Goal: Check status: Check status

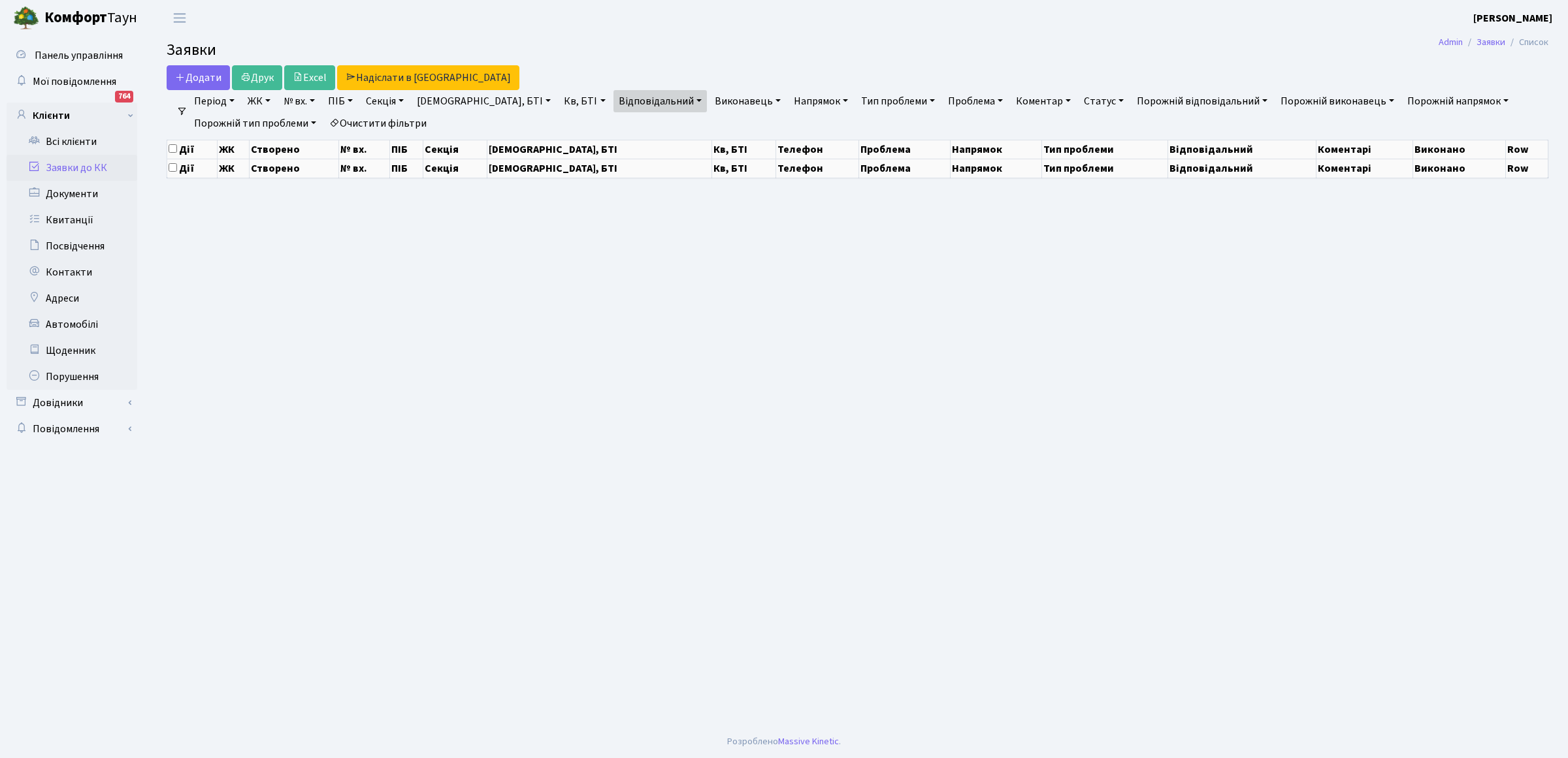
select select "25"
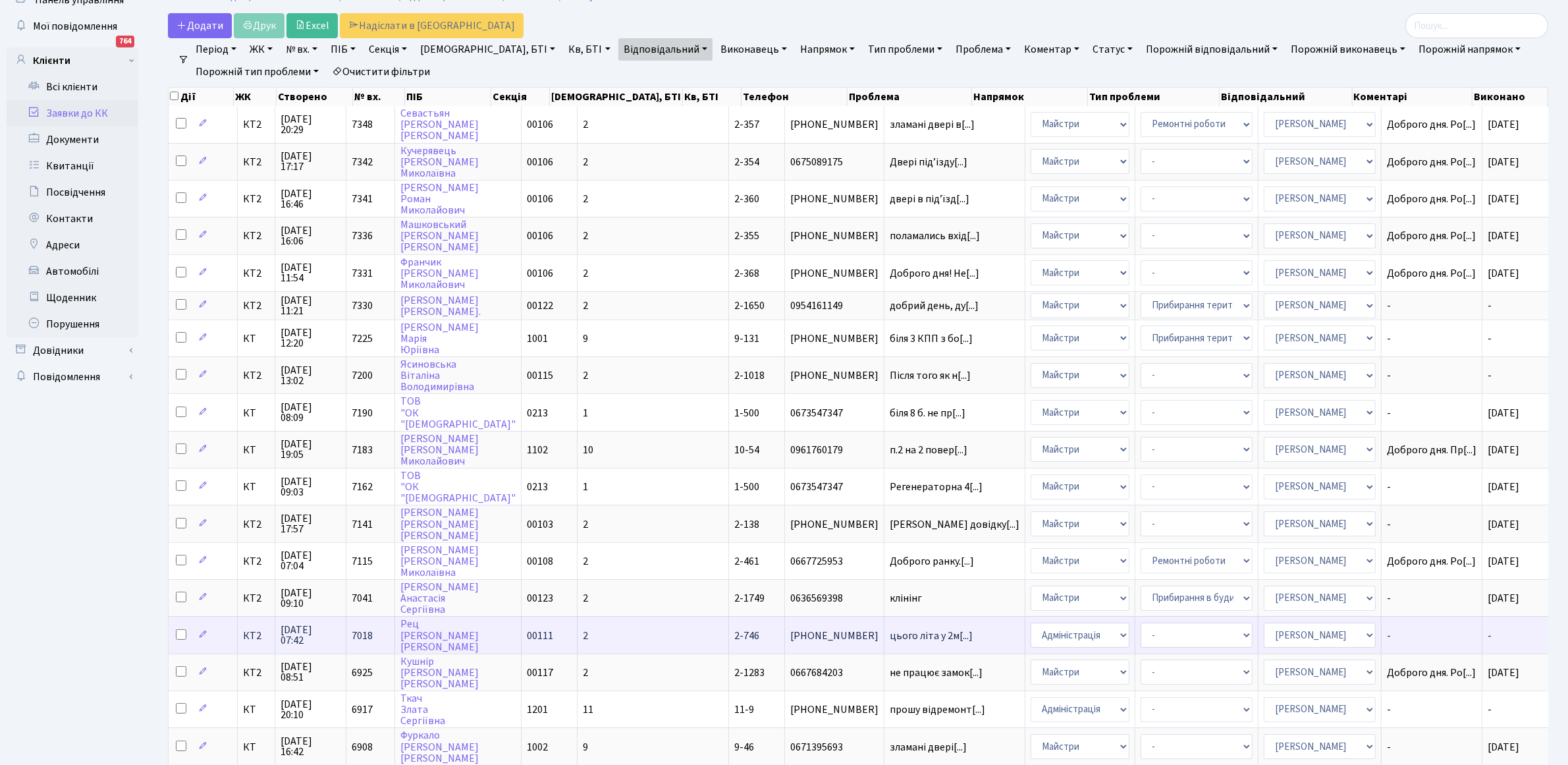
scroll to position [82, 0]
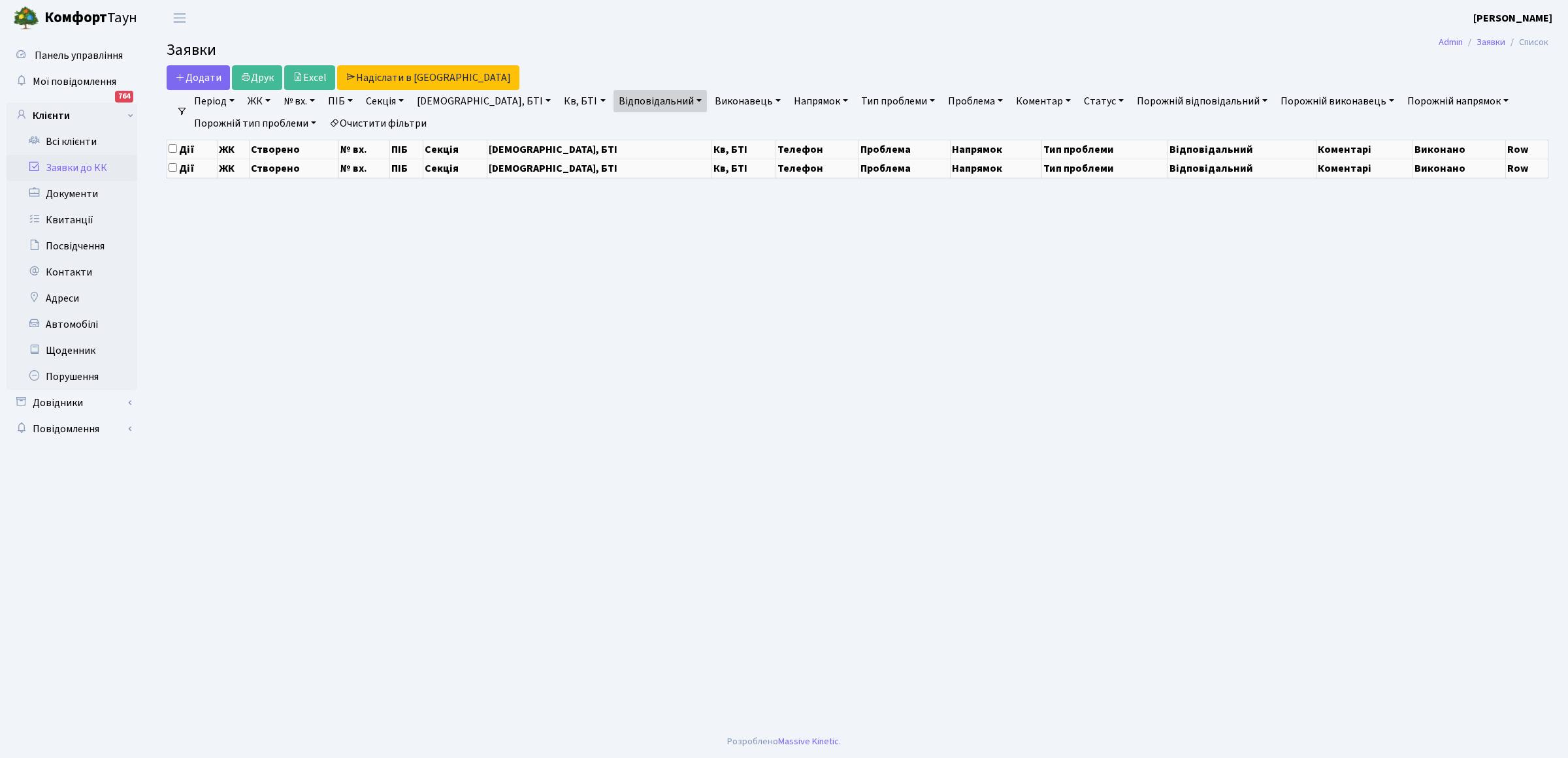
select select "25"
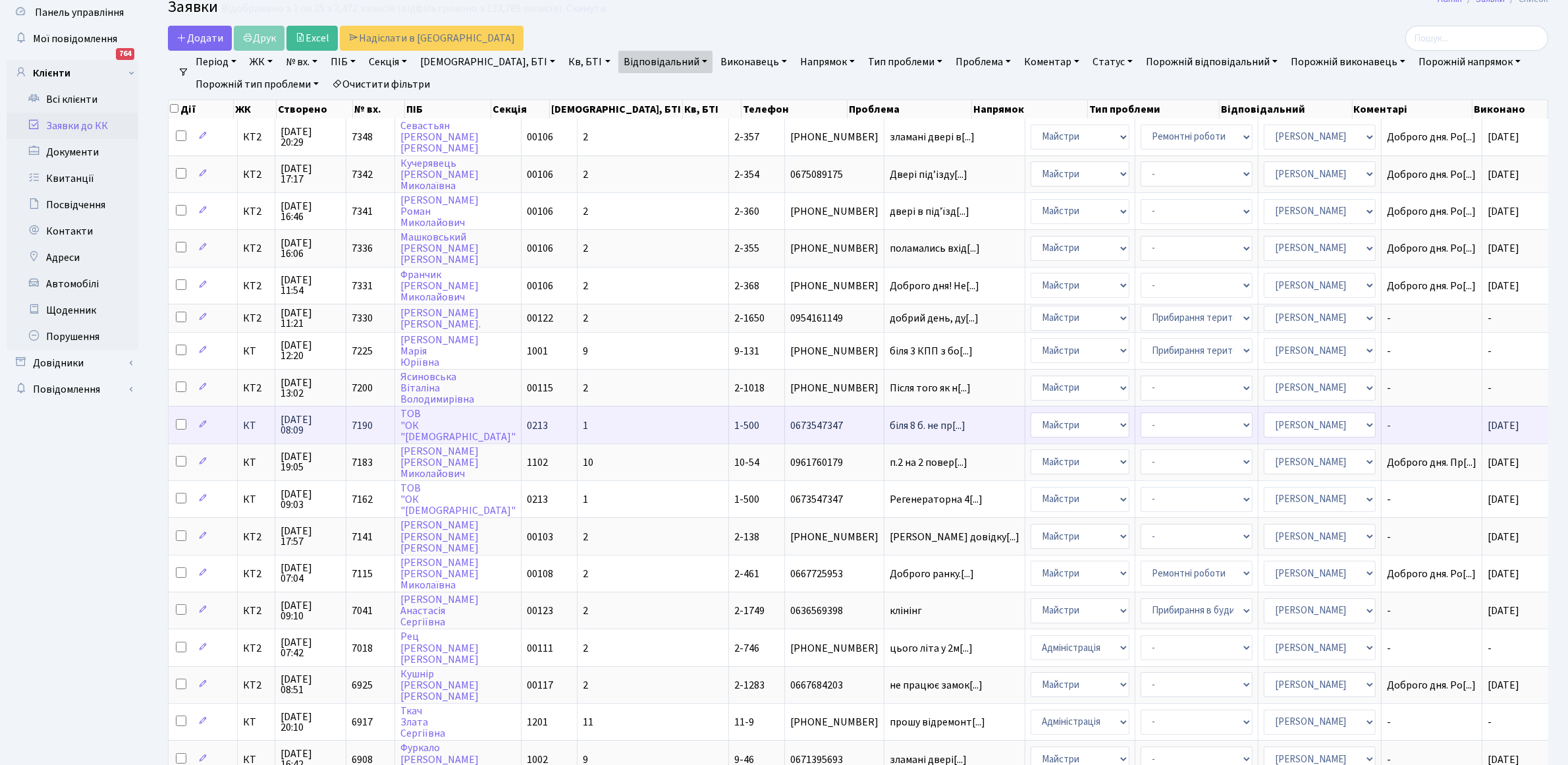
scroll to position [82, 0]
